Goal: Information Seeking & Learning: Learn about a topic

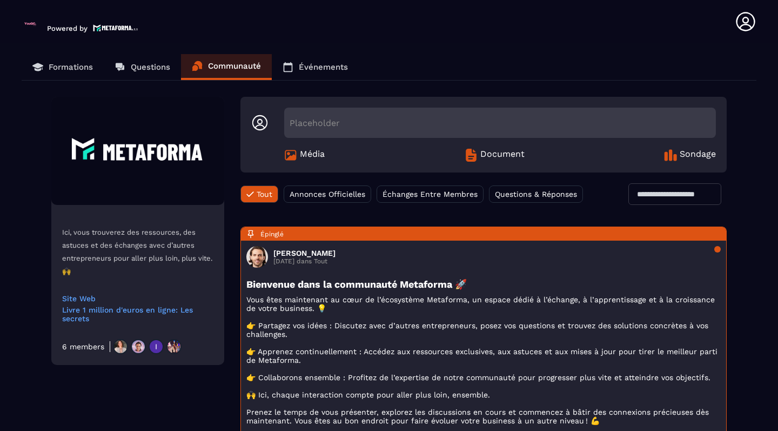
click at [131, 347] on img at bounding box center [138, 346] width 15 height 15
click at [30, 25] on img at bounding box center [30, 23] width 17 height 17
click at [56, 28] on p "Powered by" at bounding box center [67, 28] width 41 height 8
click at [58, 67] on p "Formations" at bounding box center [71, 67] width 44 height 10
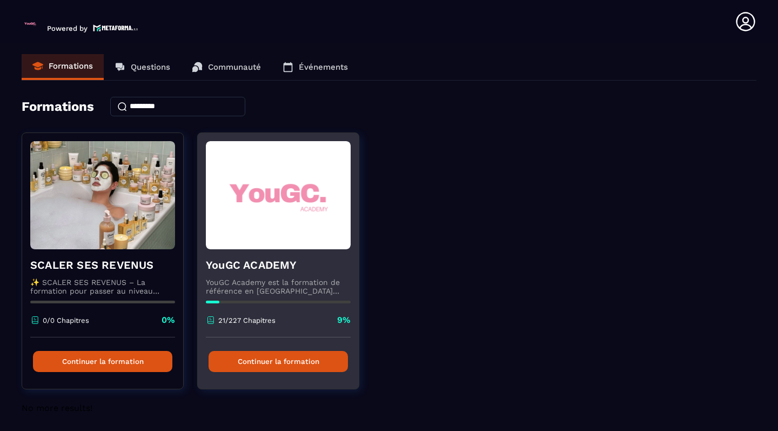
click at [303, 315] on div "21/227 Chapitres 9%" at bounding box center [278, 325] width 145 height 23
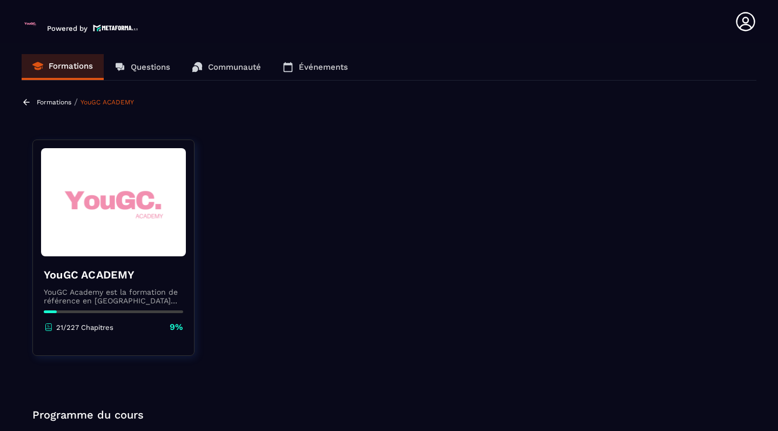
click at [117, 274] on h4 "YouGC ACADEMY" at bounding box center [113, 274] width 139 height 15
click at [118, 220] on img at bounding box center [113, 202] width 145 height 108
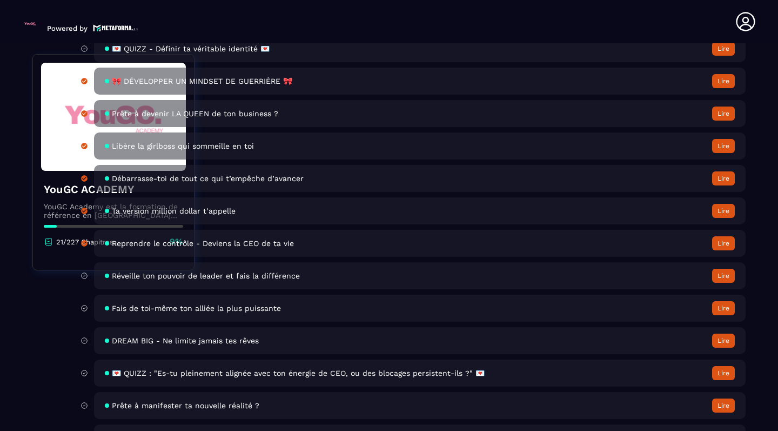
scroll to position [951, 0]
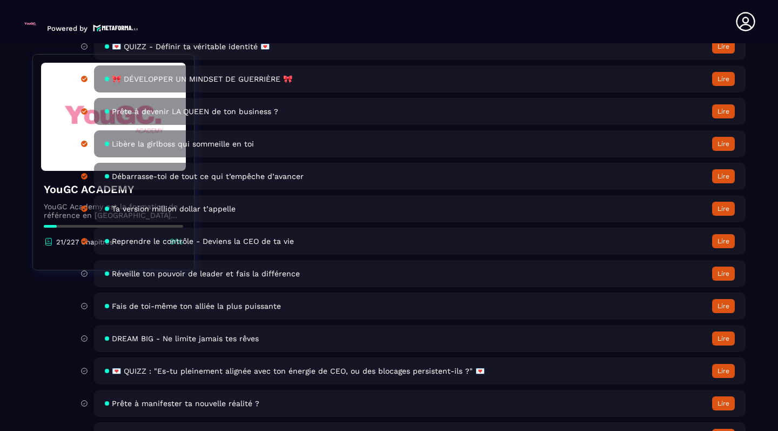
click at [389, 275] on div "Réveille ton pouvoir de leader et fais la différence Lire" at bounding box center [420, 273] width 652 height 27
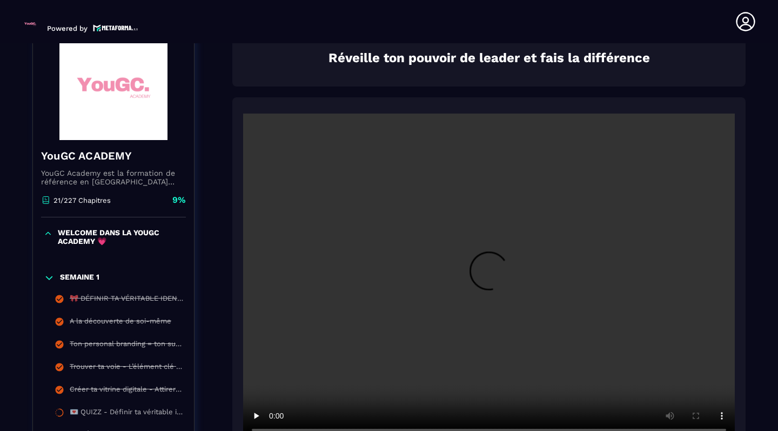
scroll to position [4, 0]
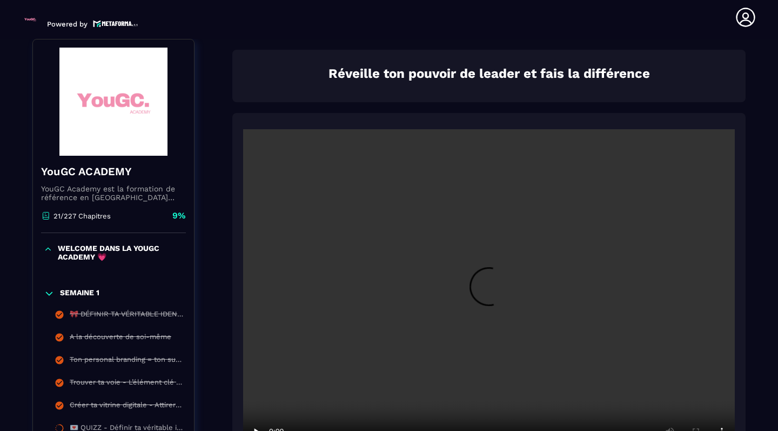
click at [497, 299] on video at bounding box center [489, 293] width 492 height 328
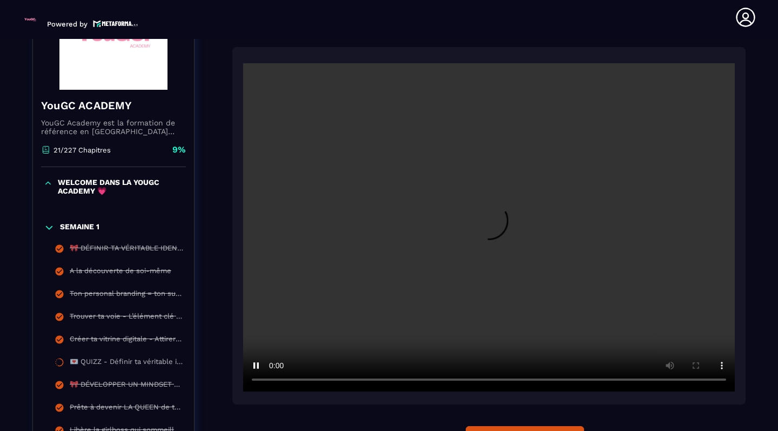
scroll to position [182, 0]
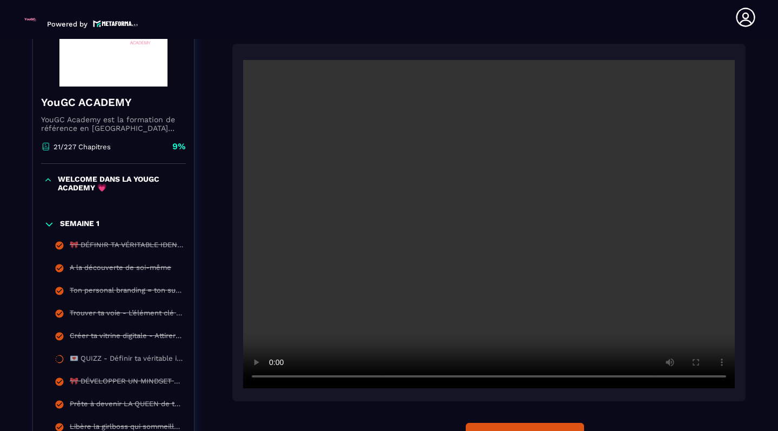
click at [717, 378] on video at bounding box center [489, 224] width 492 height 328
click at [474, 244] on video at bounding box center [489, 224] width 492 height 328
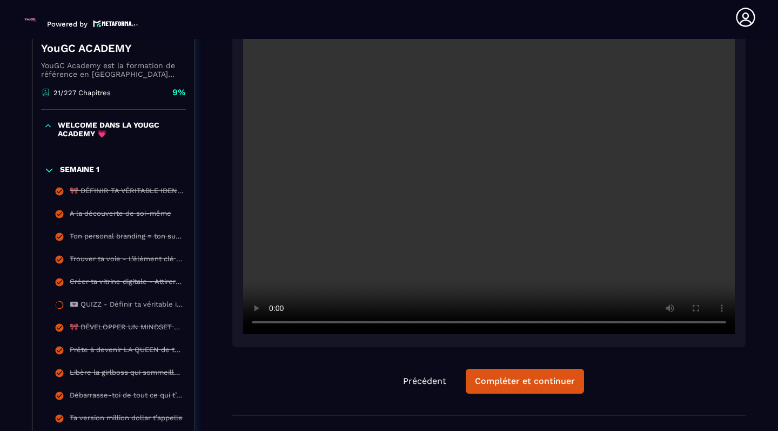
scroll to position [318, 0]
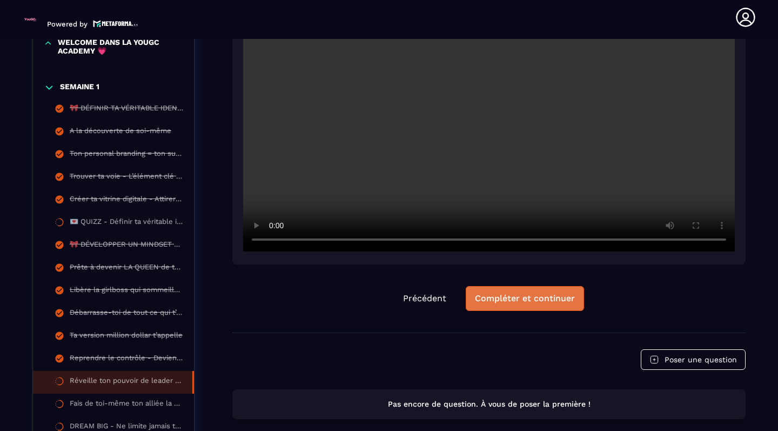
click at [537, 301] on div "Compléter et continuer" at bounding box center [525, 298] width 100 height 11
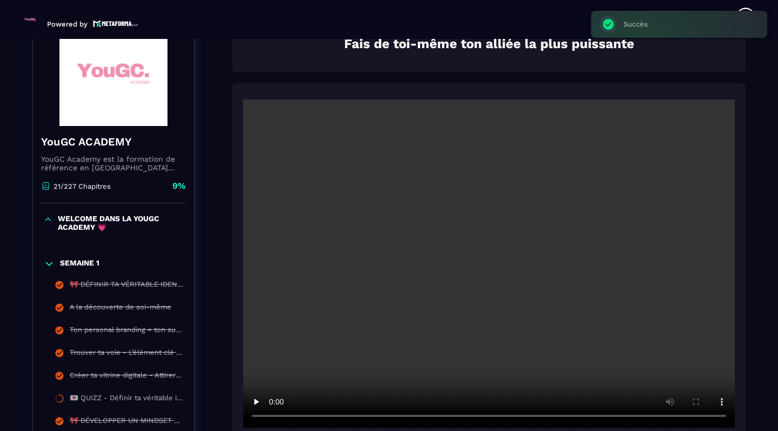
scroll to position [112, 0]
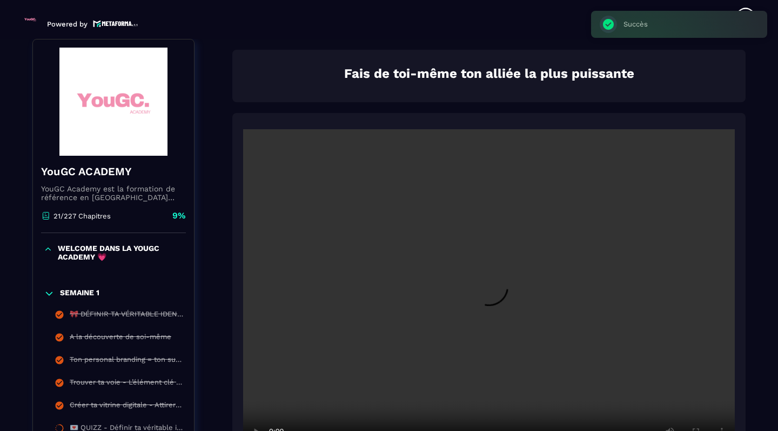
click at [513, 267] on video at bounding box center [489, 293] width 492 height 328
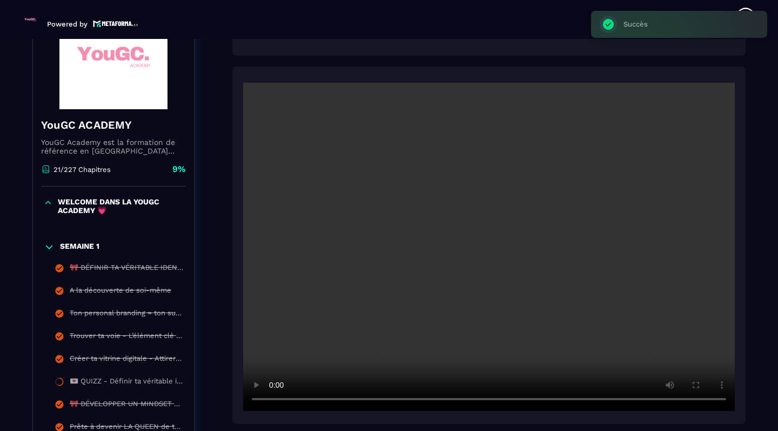
scroll to position [159, 0]
click at [721, 400] on video at bounding box center [489, 246] width 492 height 328
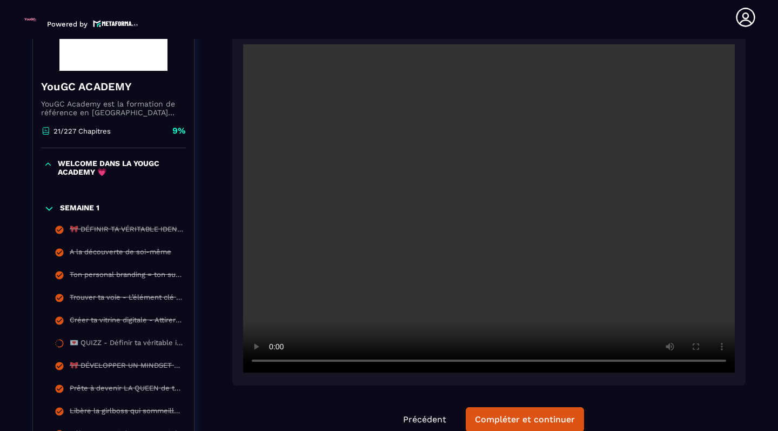
scroll to position [215, 0]
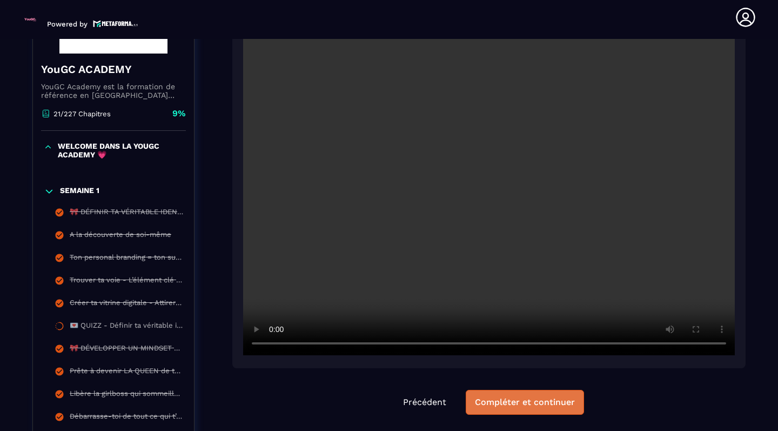
click at [563, 404] on div "Compléter et continuer" at bounding box center [525, 402] width 100 height 11
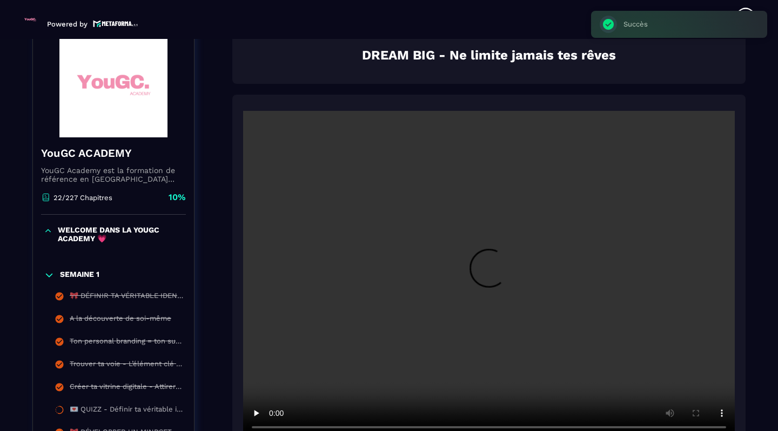
scroll to position [112, 0]
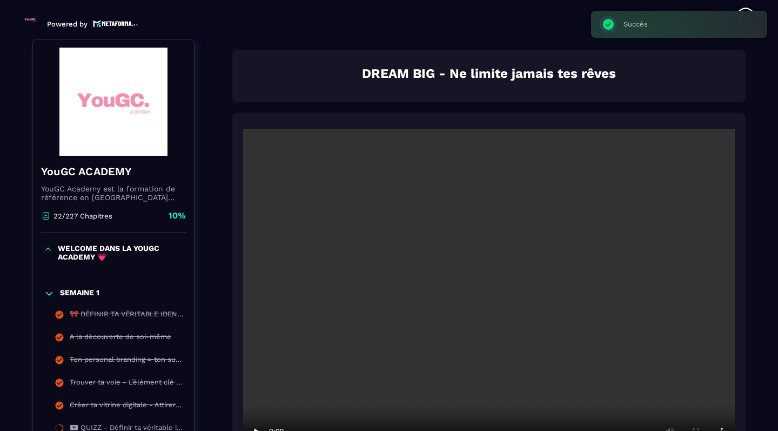
click at [499, 321] on video at bounding box center [489, 293] width 492 height 328
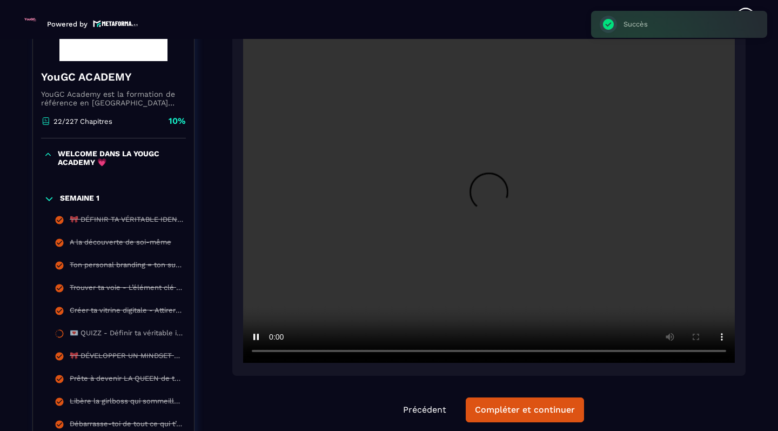
scroll to position [213, 0]
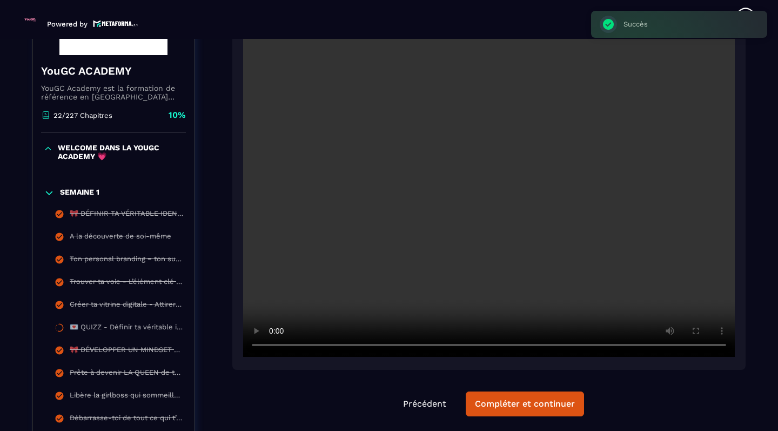
click at [721, 342] on video at bounding box center [489, 193] width 492 height 328
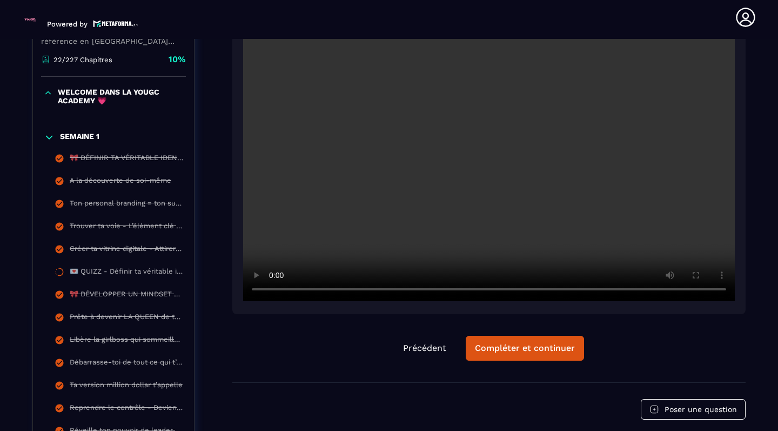
scroll to position [335, 0]
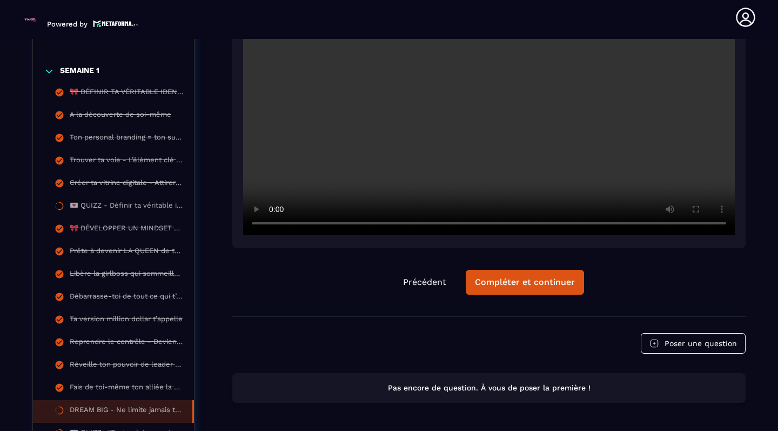
click at [643, 221] on video at bounding box center [489, 71] width 492 height 328
click at [275, 228] on video at bounding box center [489, 71] width 492 height 328
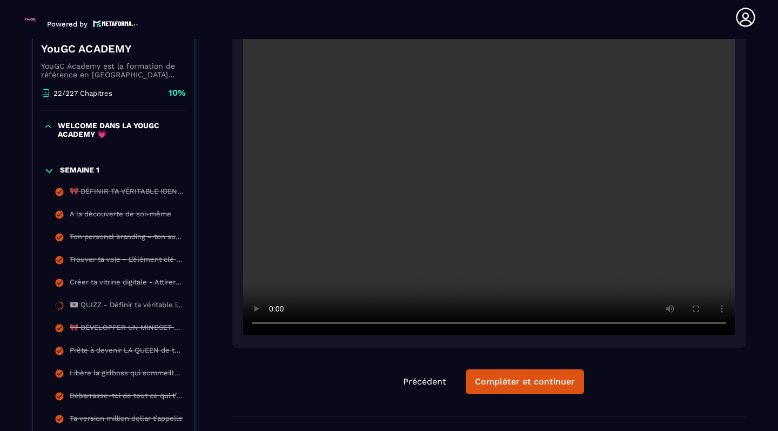
scroll to position [226, 0]
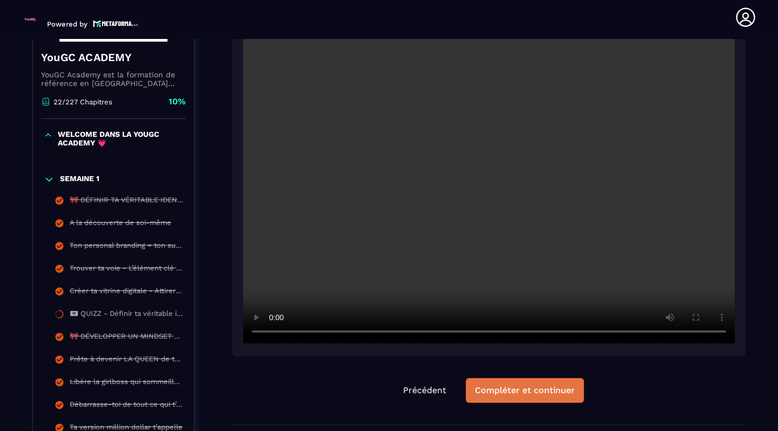
click at [509, 397] on button "Compléter et continuer" at bounding box center [525, 390] width 118 height 25
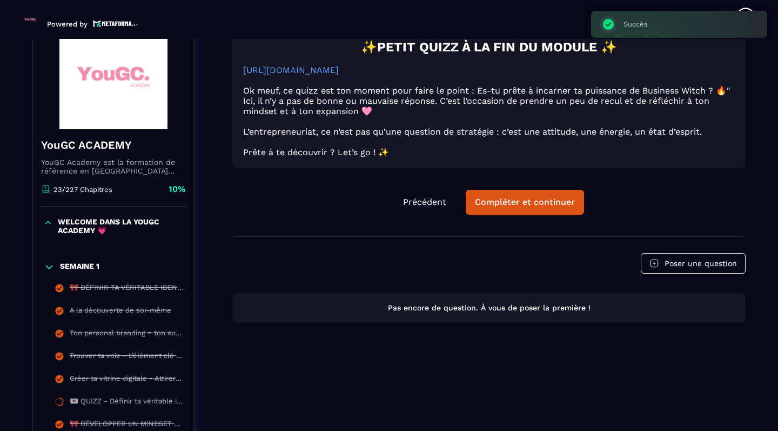
scroll to position [113, 0]
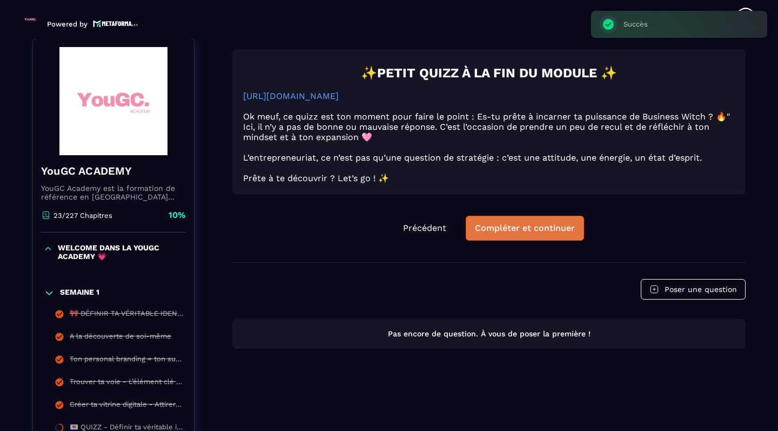
click at [520, 234] on div "Compléter et continuer" at bounding box center [525, 228] width 100 height 11
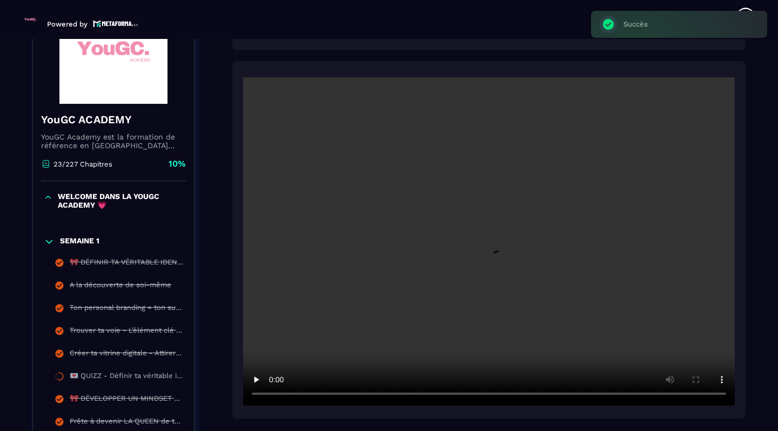
scroll to position [173, 0]
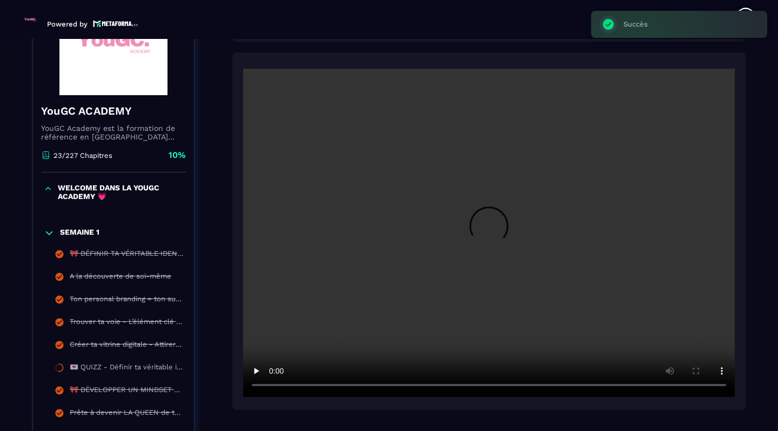
click at [488, 234] on video at bounding box center [489, 233] width 492 height 328
click at [718, 383] on video at bounding box center [489, 233] width 492 height 328
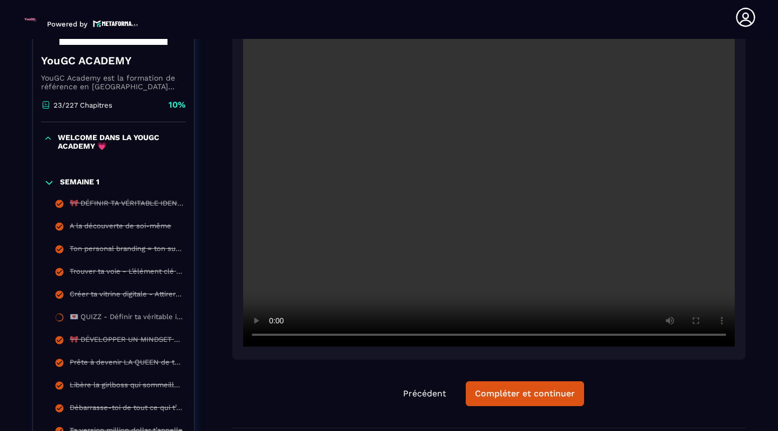
scroll to position [228, 0]
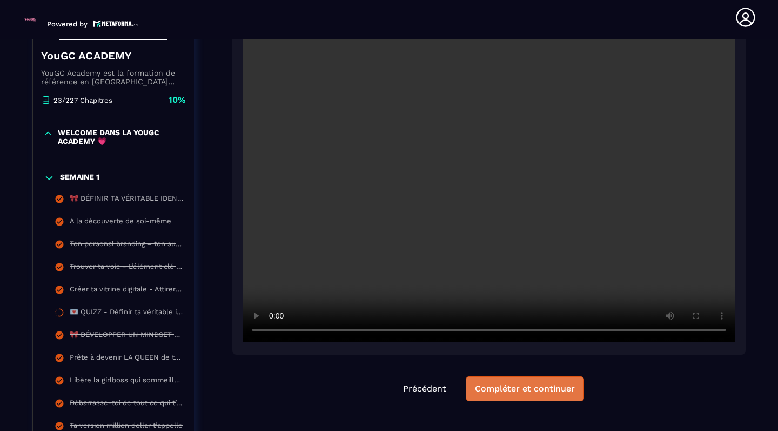
click at [558, 384] on div "Compléter et continuer" at bounding box center [525, 388] width 100 height 11
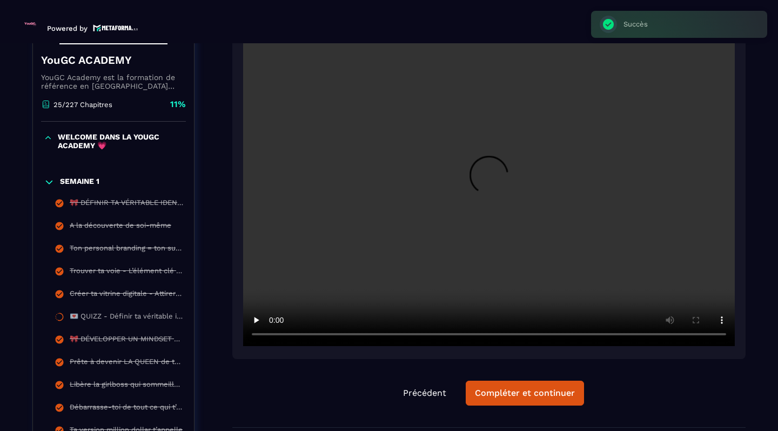
scroll to position [112, 0]
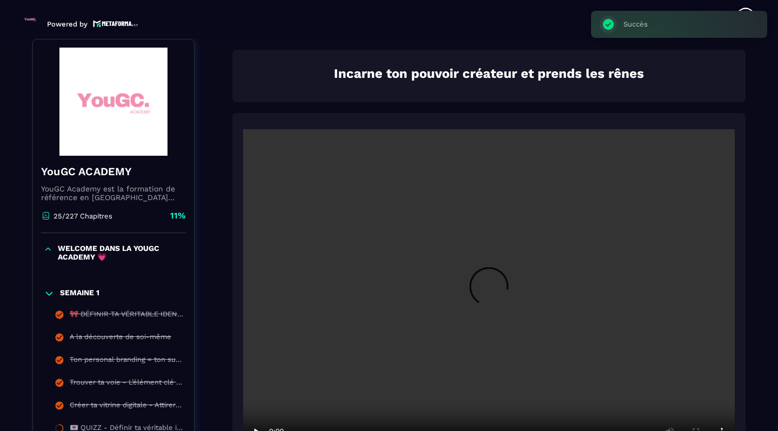
click at [481, 300] on video at bounding box center [489, 293] width 492 height 328
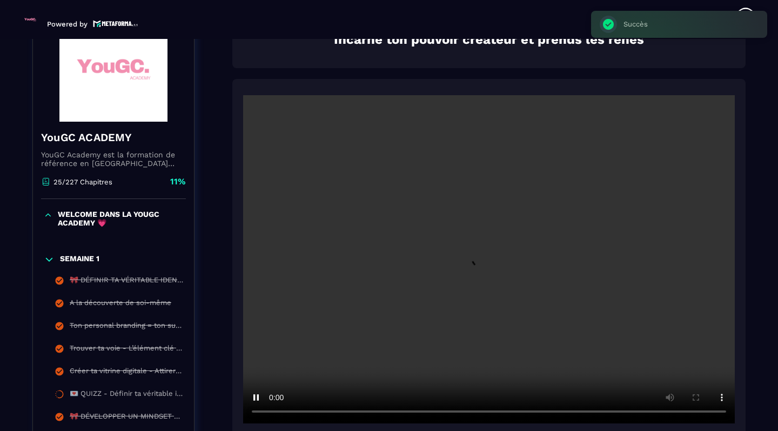
scroll to position [167, 0]
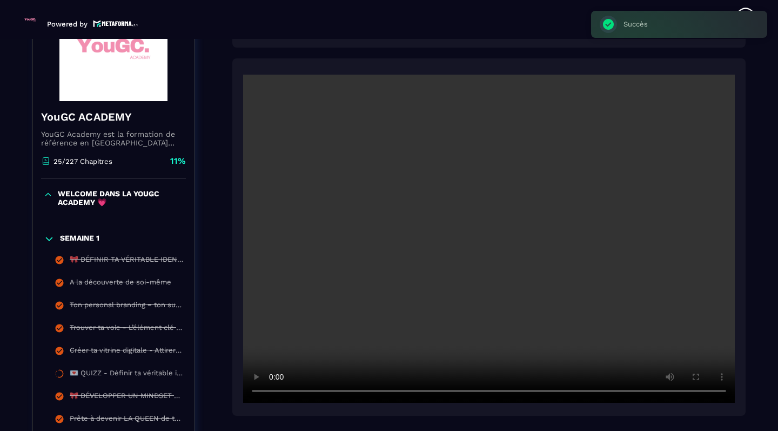
click at [722, 394] on video at bounding box center [489, 239] width 492 height 328
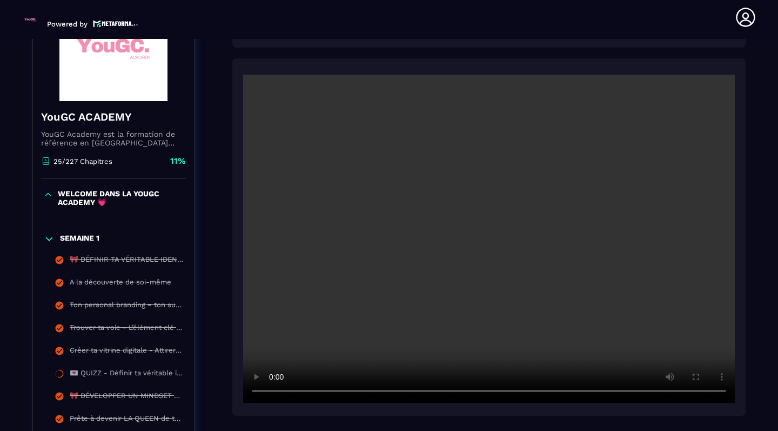
click at [630, 299] on video at bounding box center [489, 239] width 492 height 328
click at [568, 249] on video at bounding box center [489, 239] width 492 height 328
click at [337, 390] on video at bounding box center [489, 239] width 492 height 328
click at [389, 239] on video at bounding box center [489, 239] width 492 height 328
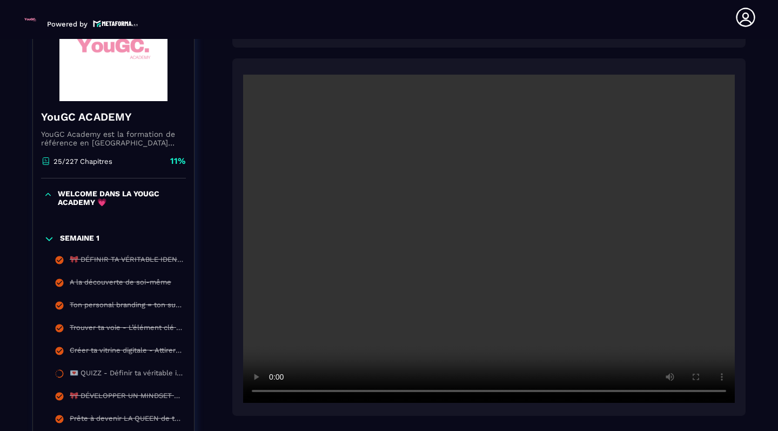
click at [720, 388] on video at bounding box center [489, 239] width 492 height 328
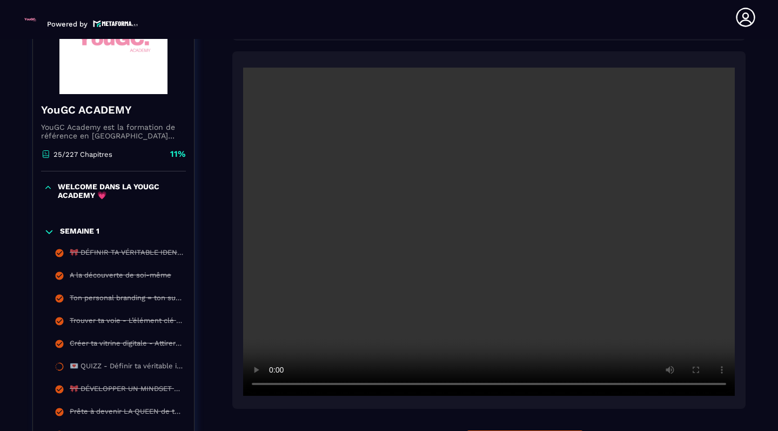
scroll to position [251, 0]
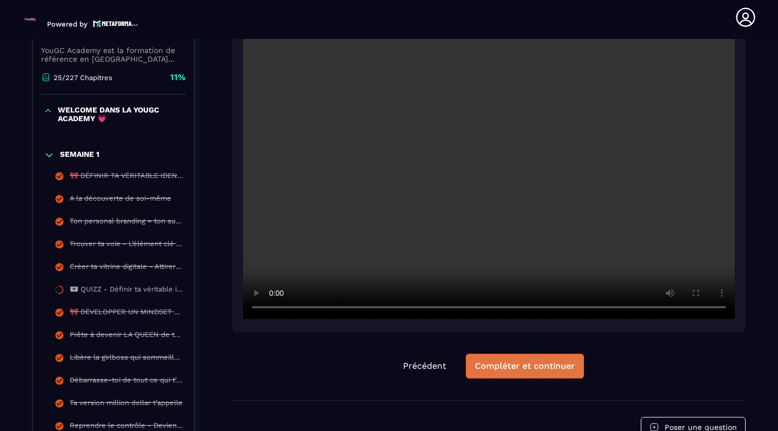
click at [536, 360] on button "Compléter et continuer" at bounding box center [525, 366] width 118 height 25
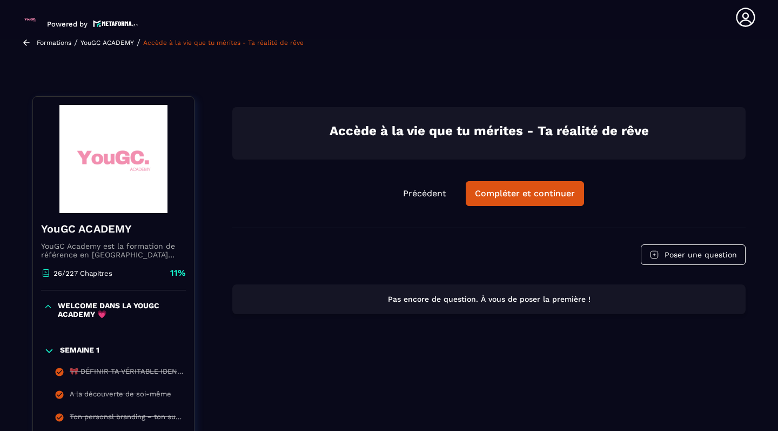
scroll to position [71, 0]
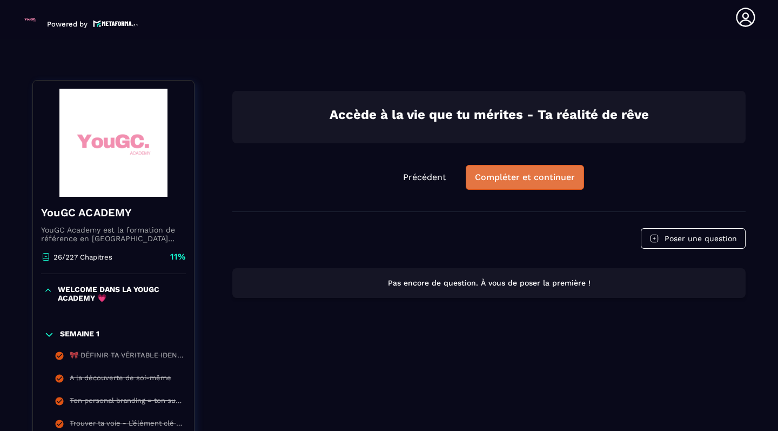
click at [556, 178] on div "Compléter et continuer" at bounding box center [525, 177] width 100 height 11
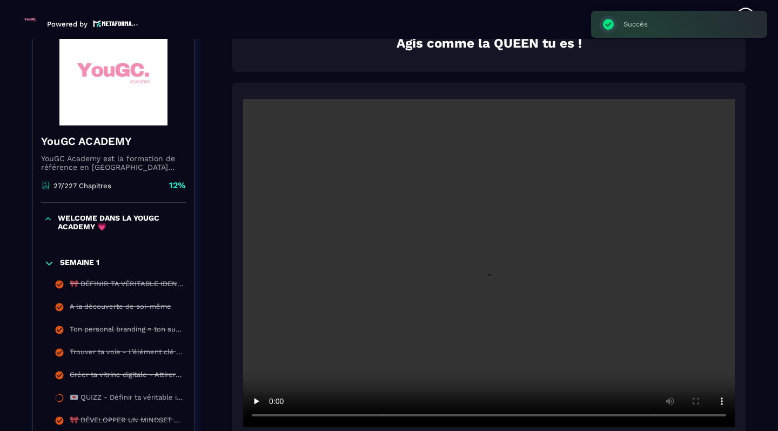
scroll to position [179, 0]
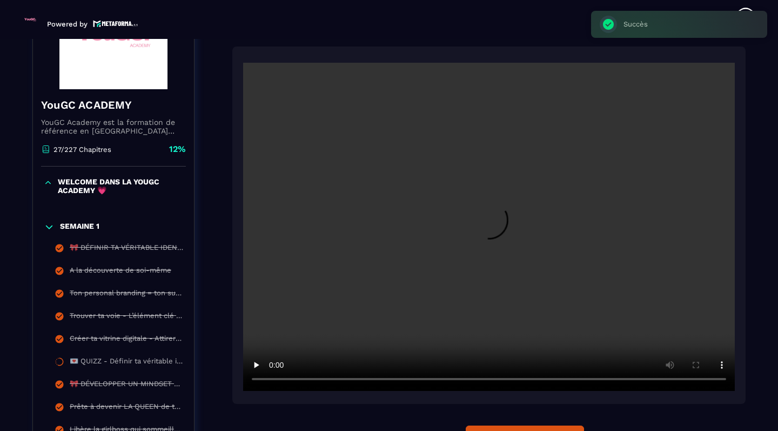
click at [488, 224] on video at bounding box center [489, 227] width 492 height 328
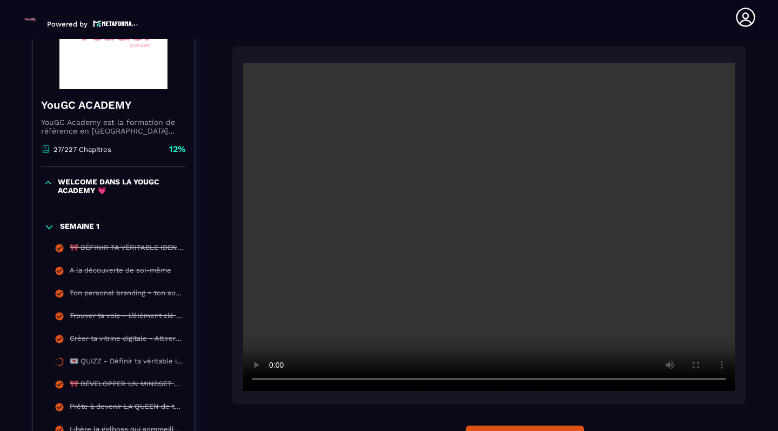
click at [720, 378] on video at bounding box center [489, 227] width 492 height 328
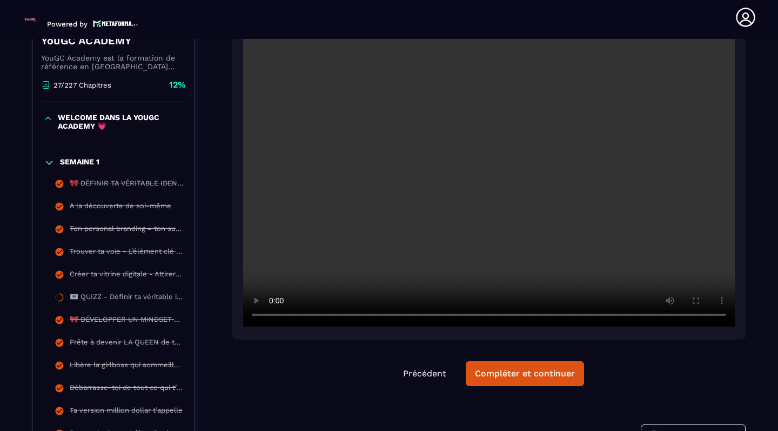
scroll to position [261, 0]
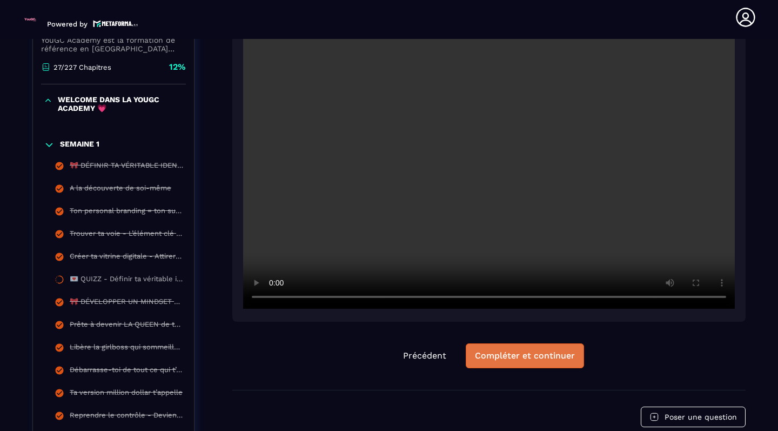
click at [538, 357] on div "Compléter et continuer" at bounding box center [525, 355] width 100 height 11
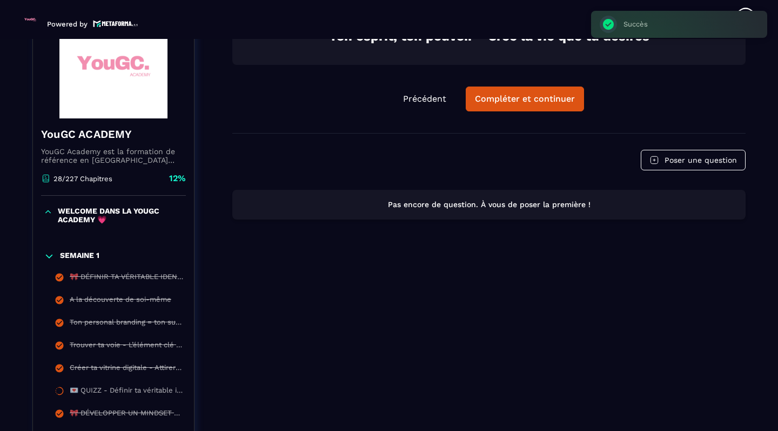
scroll to position [112, 0]
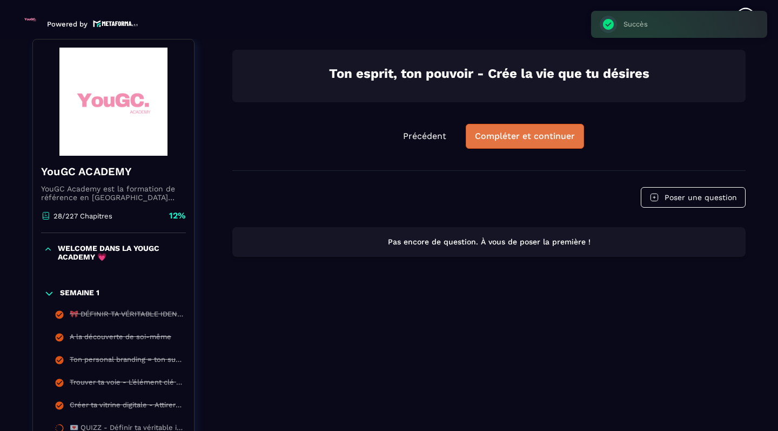
click at [525, 144] on button "Compléter et continuer" at bounding box center [525, 136] width 118 height 25
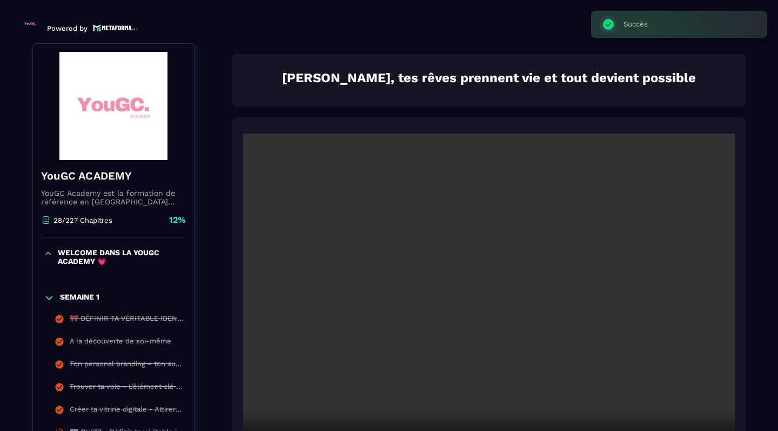
scroll to position [4, 0]
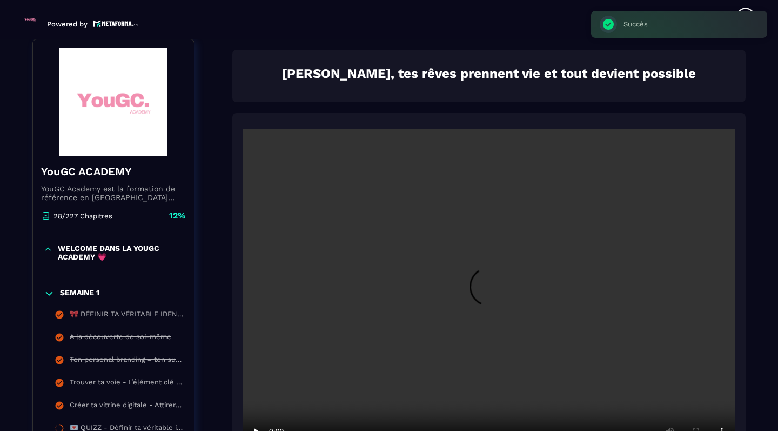
click at [502, 252] on video at bounding box center [489, 293] width 492 height 328
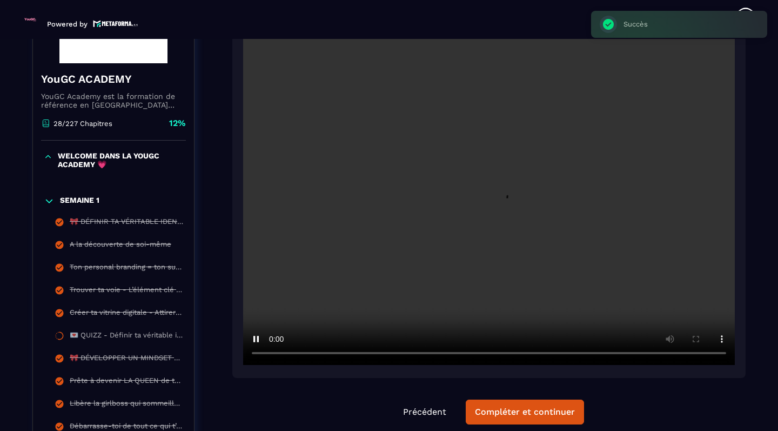
scroll to position [215, 0]
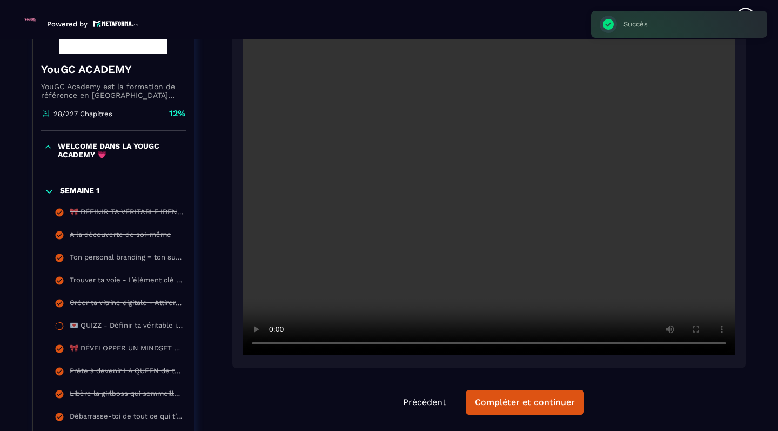
click at [720, 347] on video at bounding box center [489, 191] width 492 height 328
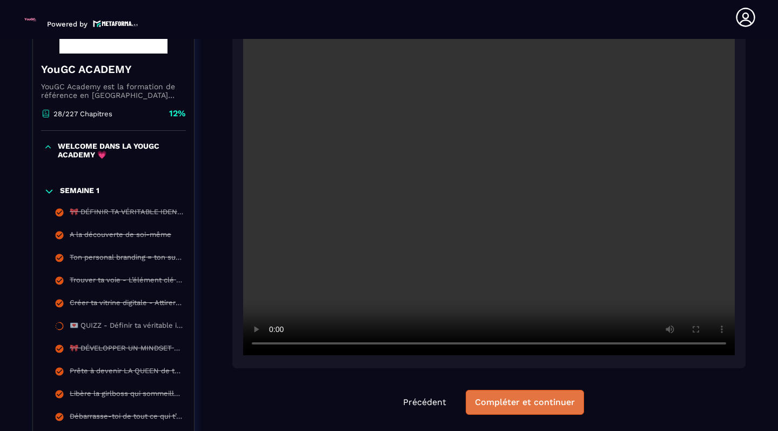
click at [507, 402] on div "Compléter et continuer" at bounding box center [525, 402] width 100 height 11
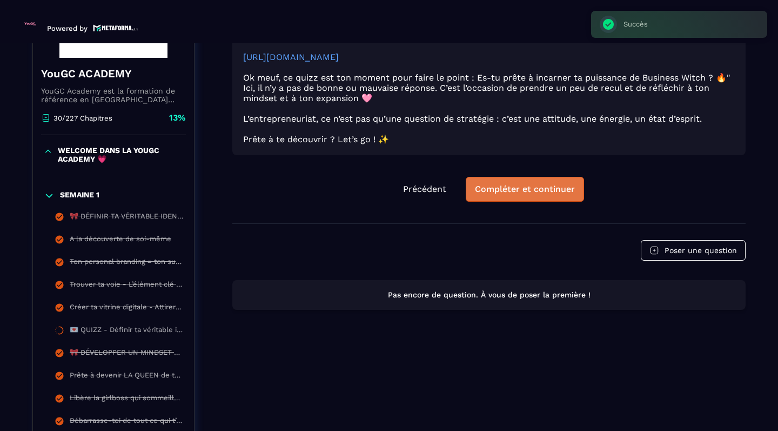
click at [532, 195] on div "Compléter et continuer" at bounding box center [525, 189] width 100 height 11
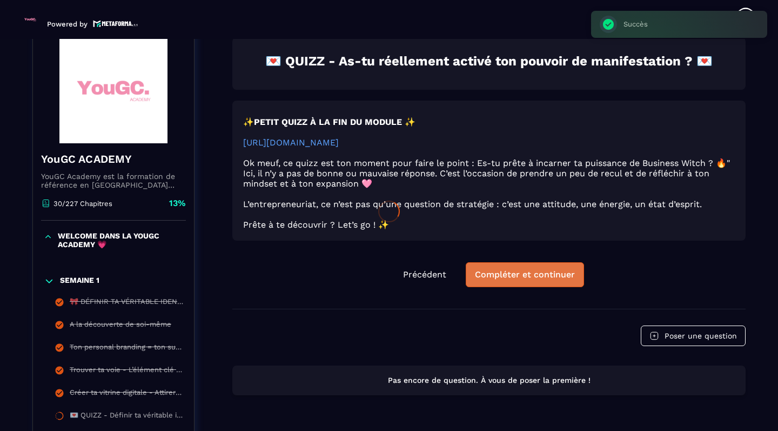
scroll to position [113, 0]
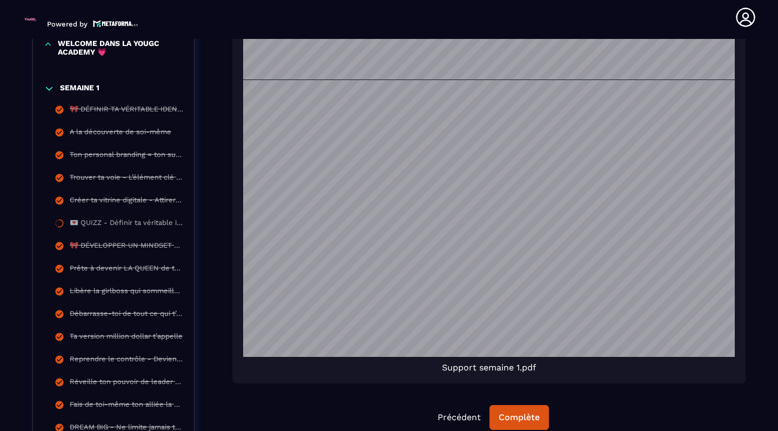
scroll to position [19513, 0]
click at [527, 419] on div "Complète" at bounding box center [519, 417] width 41 height 11
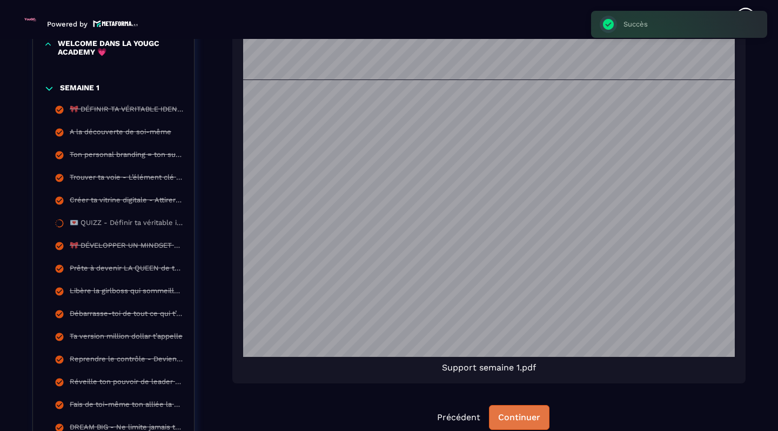
click at [527, 419] on div "Continuer" at bounding box center [519, 417] width 42 height 11
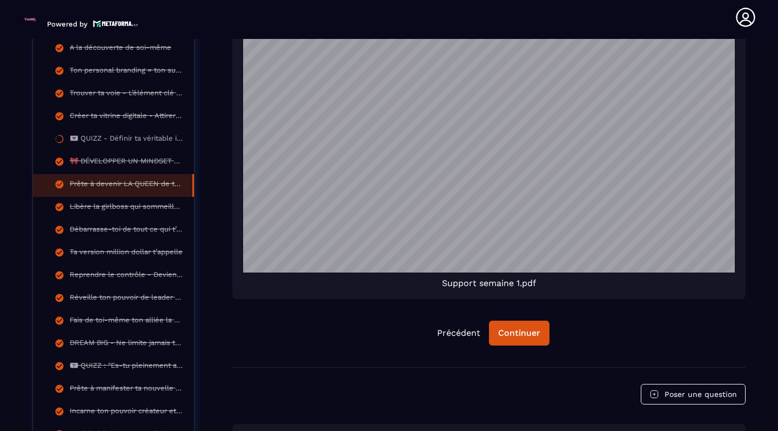
scroll to position [150, 0]
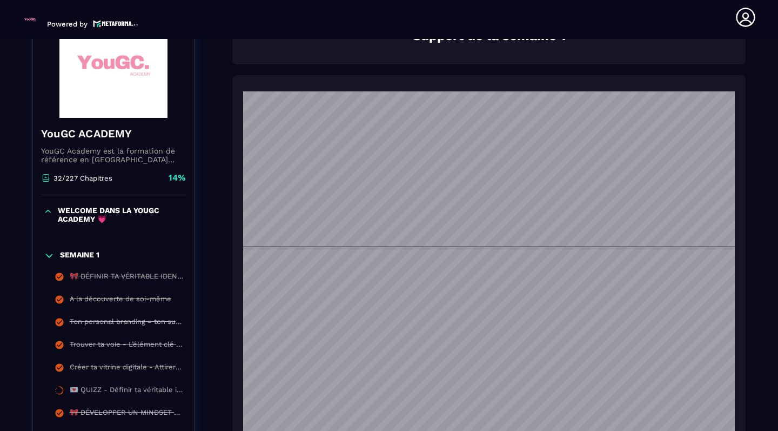
click at [47, 257] on icon at bounding box center [49, 255] width 6 height 3
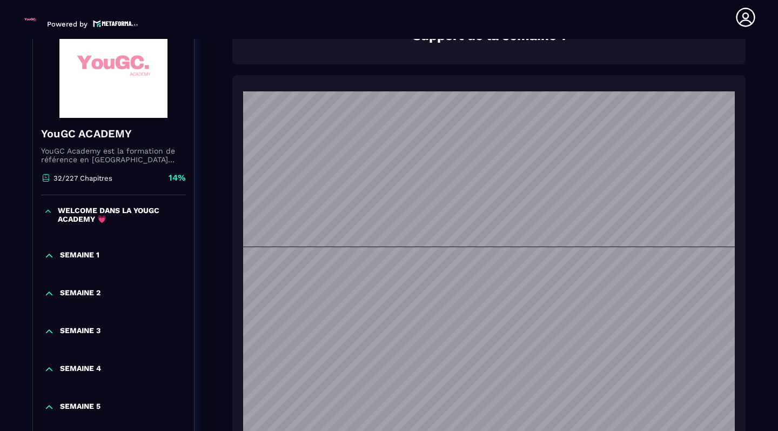
click at [50, 298] on icon at bounding box center [49, 293] width 11 height 11
